Goal: Task Accomplishment & Management: Manage account settings

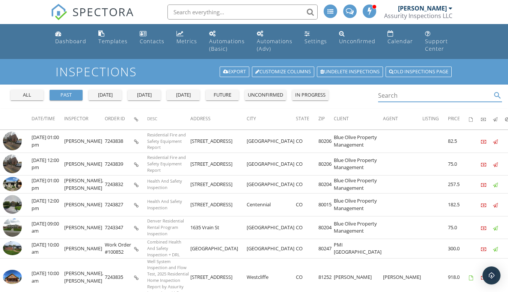
click at [385, 95] on input "Search" at bounding box center [435, 95] width 114 height 12
type input "ranch"
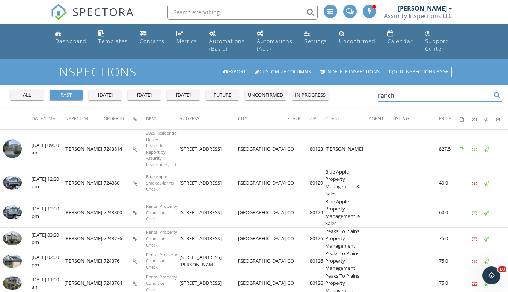
click at [12, 139] on img at bounding box center [12, 148] width 19 height 19
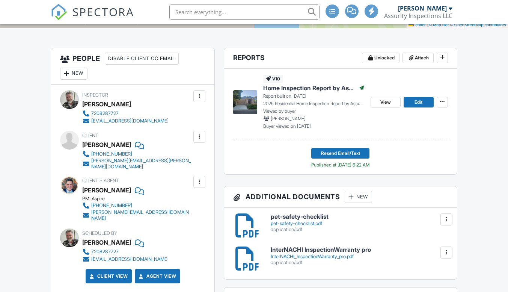
click at [200, 178] on div at bounding box center [199, 182] width 8 height 8
click at [189, 197] on li "Edit" at bounding box center [181, 204] width 38 height 19
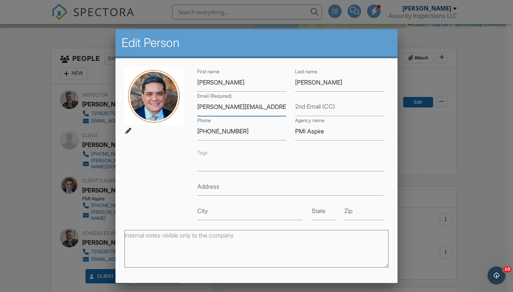
drag, startPoint x: 260, startPoint y: 110, endPoint x: 191, endPoint y: 105, distance: 69.2
click at [193, 105] on div "Email (Required) [PERSON_NAME][EMAIL_ADDRESS][DOMAIN_NAME]" at bounding box center [242, 107] width 98 height 18
